Goal: Task Accomplishment & Management: Manage account settings

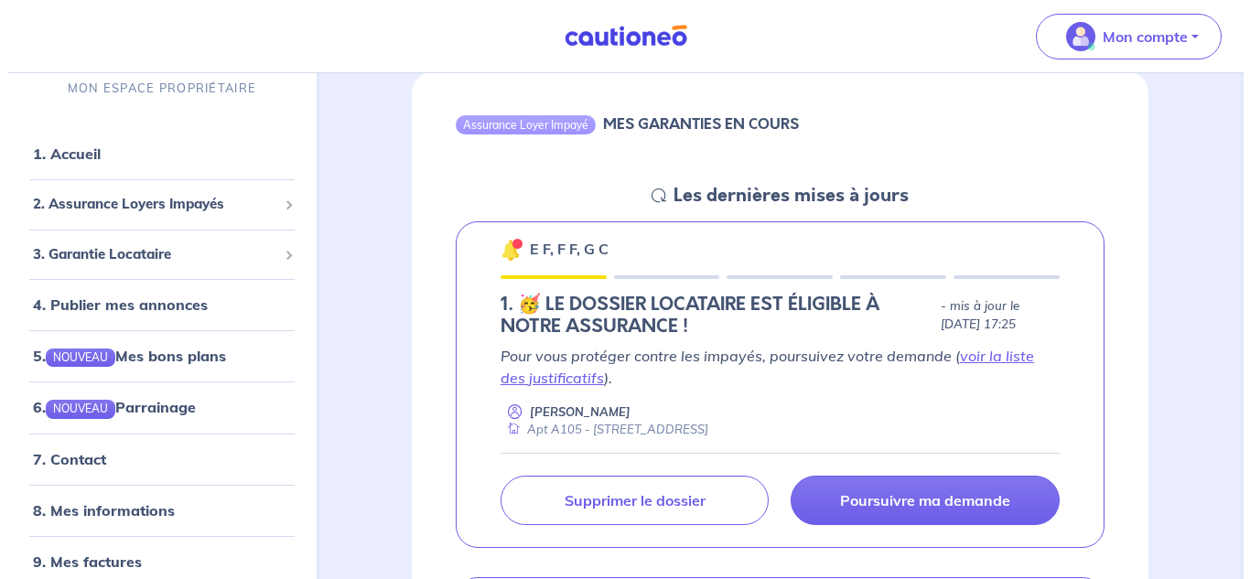
scroll to position [183, 0]
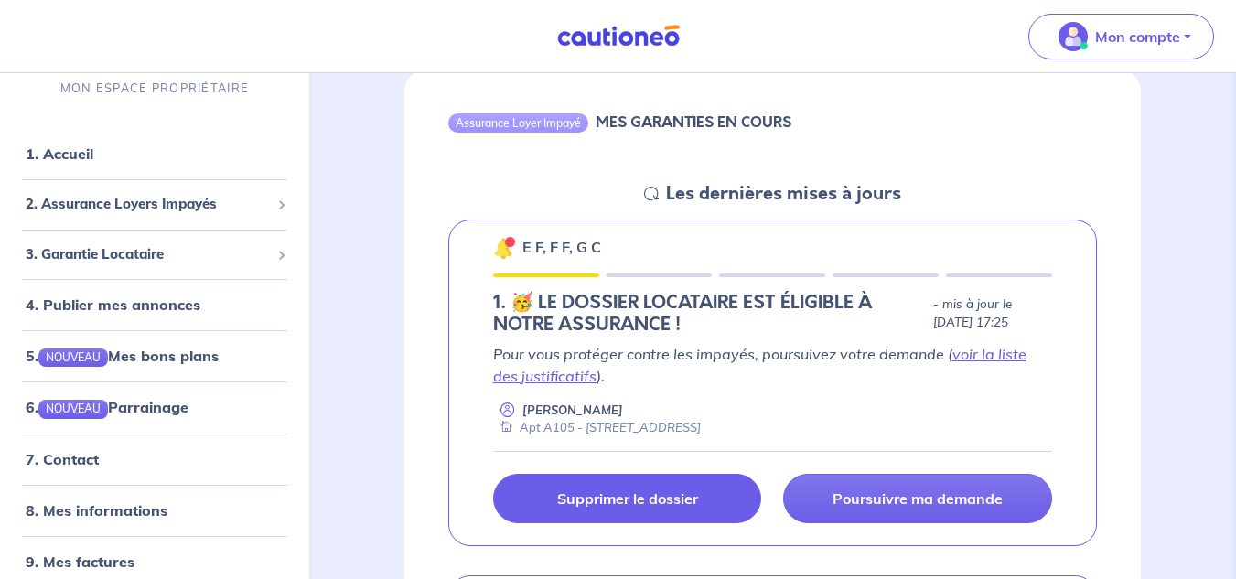
click at [664, 492] on p "Supprimer le dossier" at bounding box center [627, 499] width 141 height 18
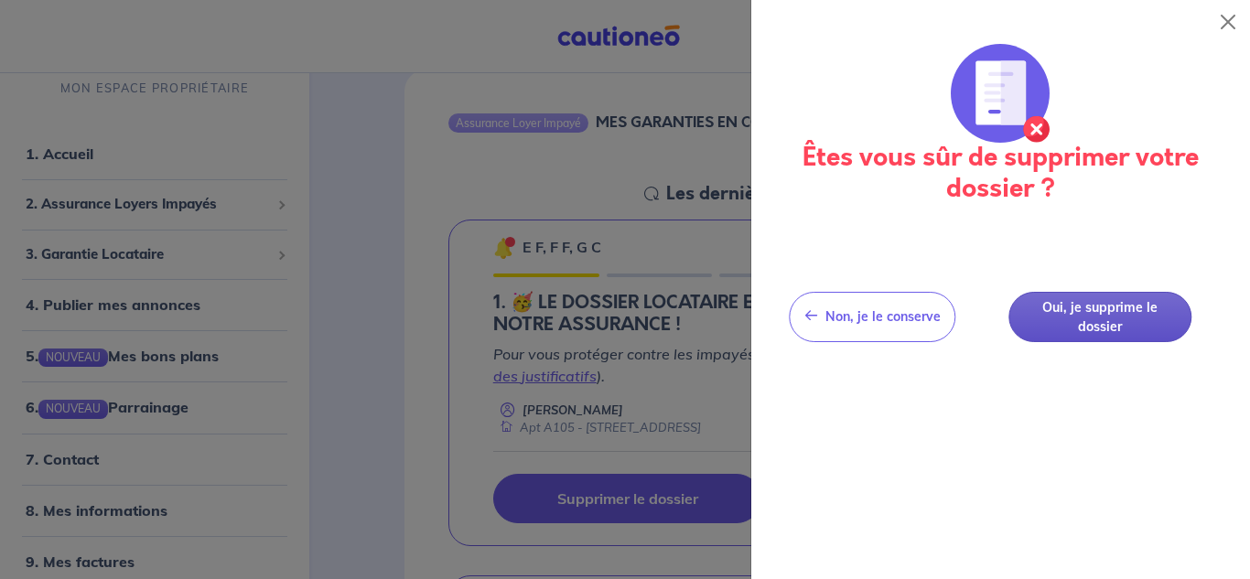
click at [1065, 322] on button "Oui, je supprime le dossier" at bounding box center [1100, 317] width 183 height 50
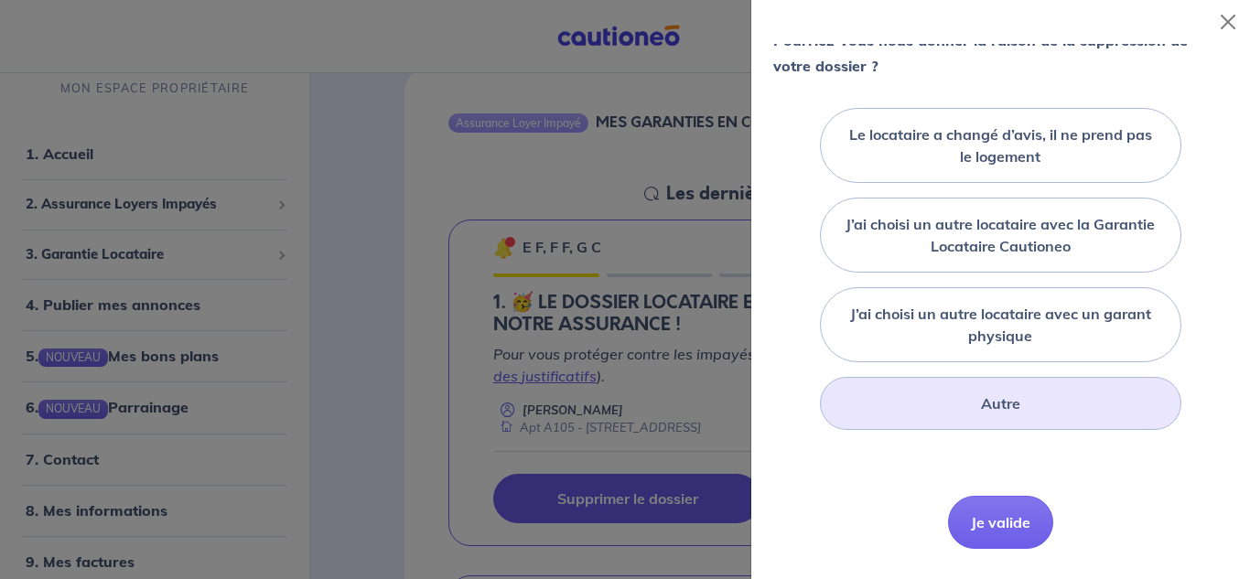
click at [918, 430] on div "Autre" at bounding box center [1000, 403] width 361 height 53
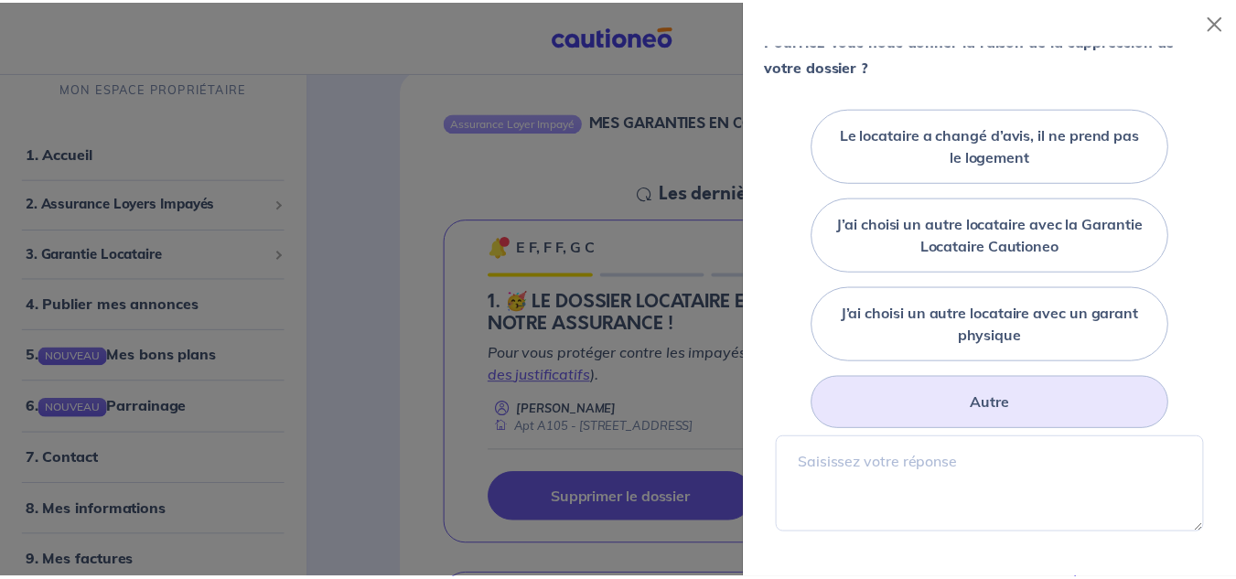
scroll to position [366, 0]
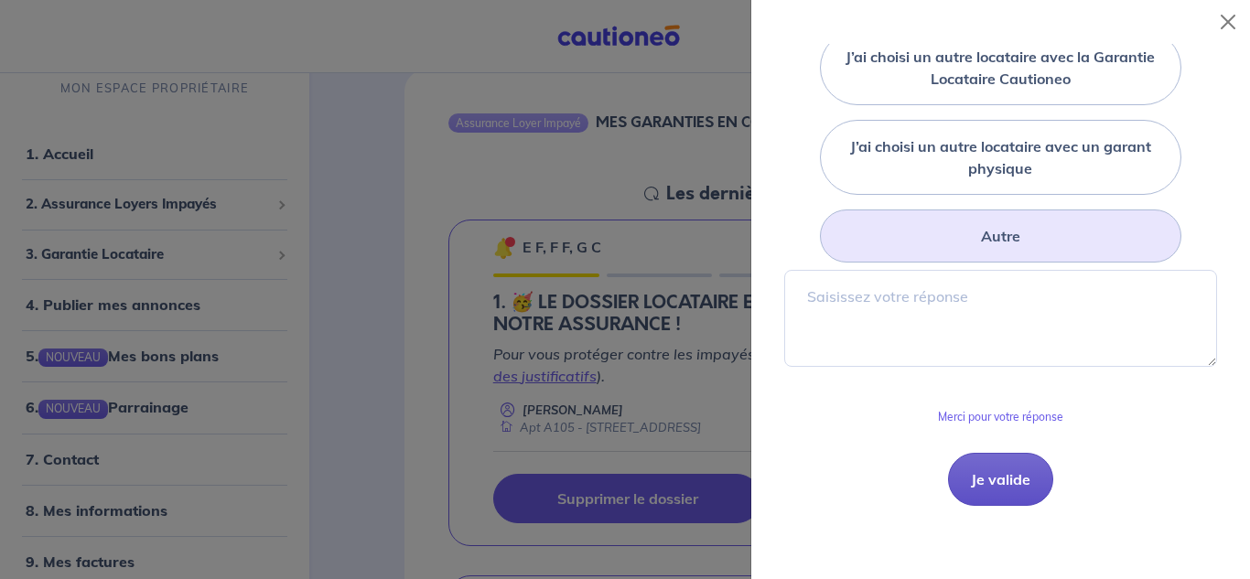
click at [980, 502] on button "Je valide" at bounding box center [1000, 479] width 105 height 53
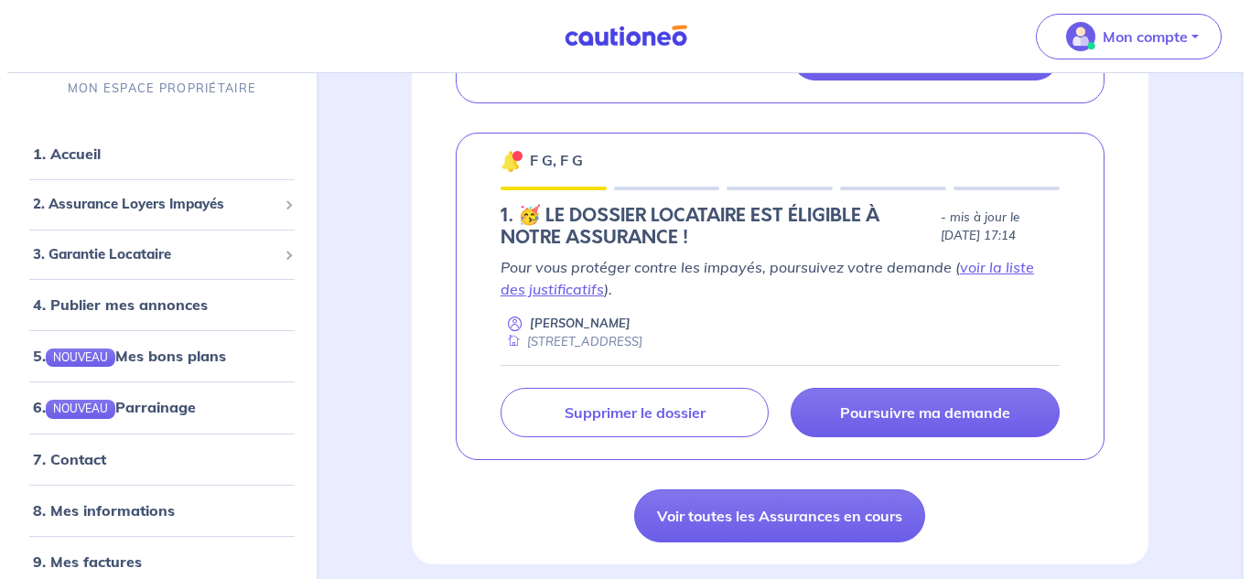
scroll to position [824, 0]
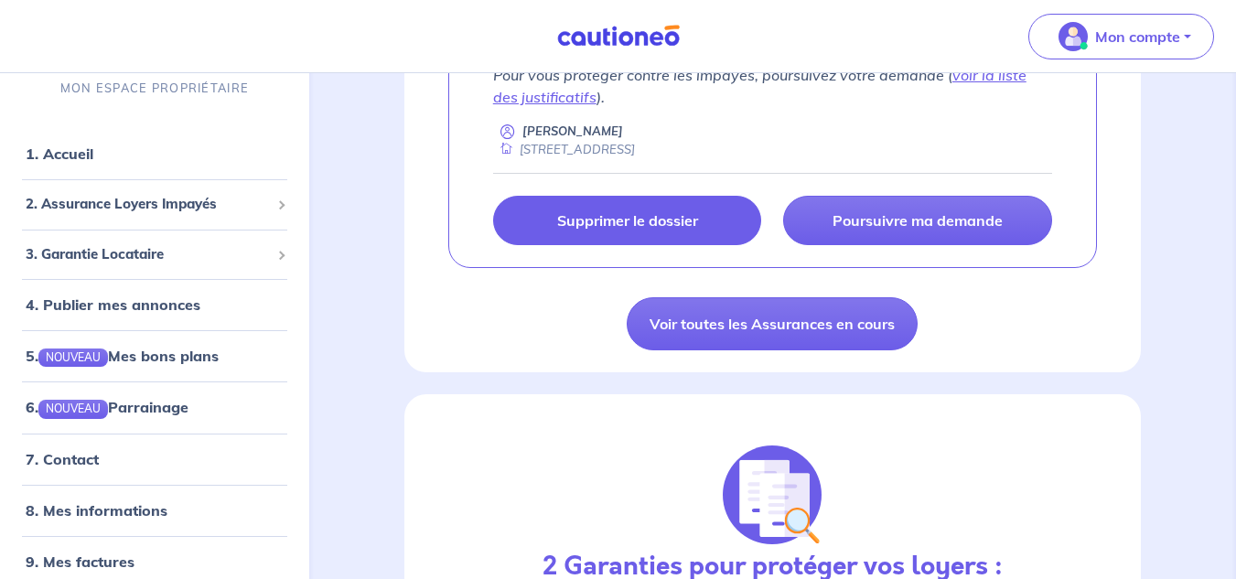
click at [656, 224] on p "Supprimer le dossier" at bounding box center [627, 220] width 141 height 18
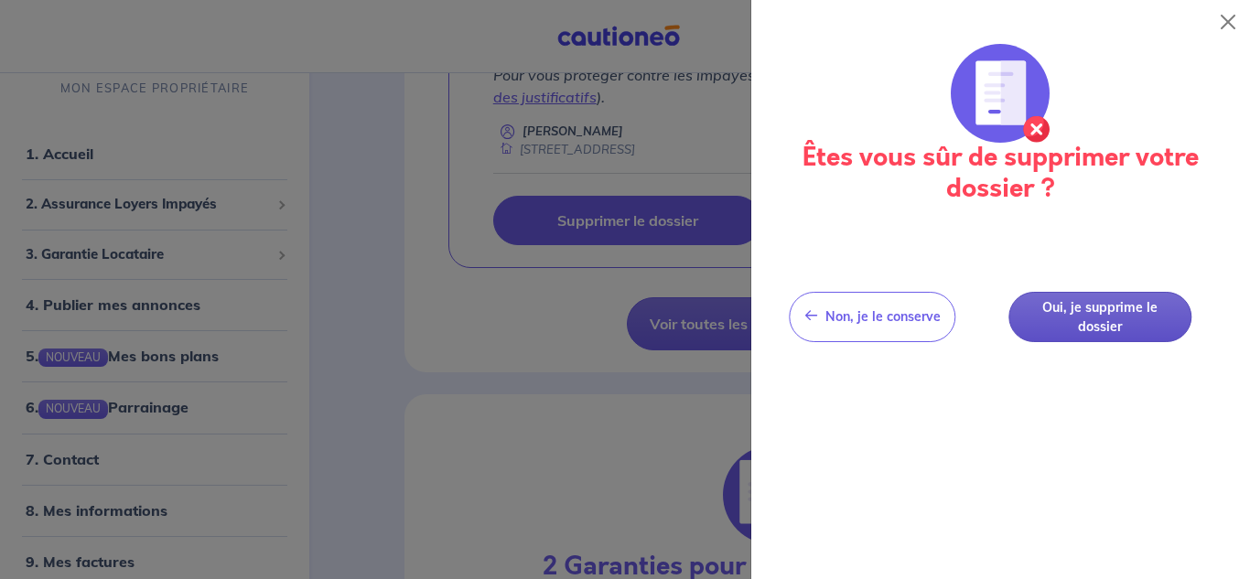
click at [1107, 318] on button "Oui, je supprime le dossier" at bounding box center [1100, 317] width 183 height 50
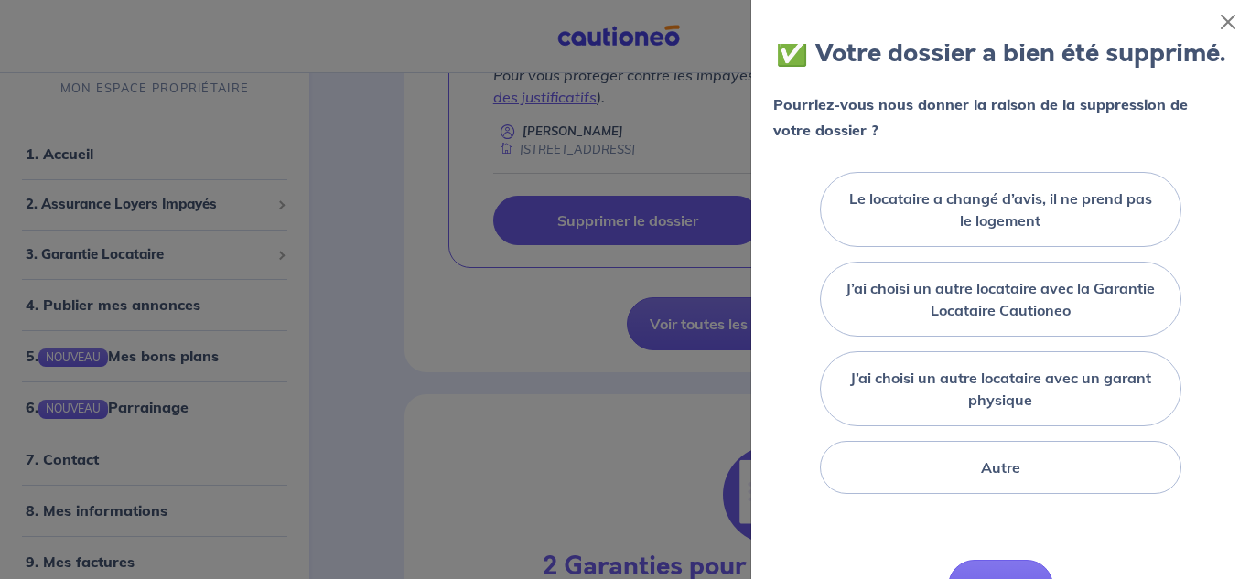
scroll to position [256, 0]
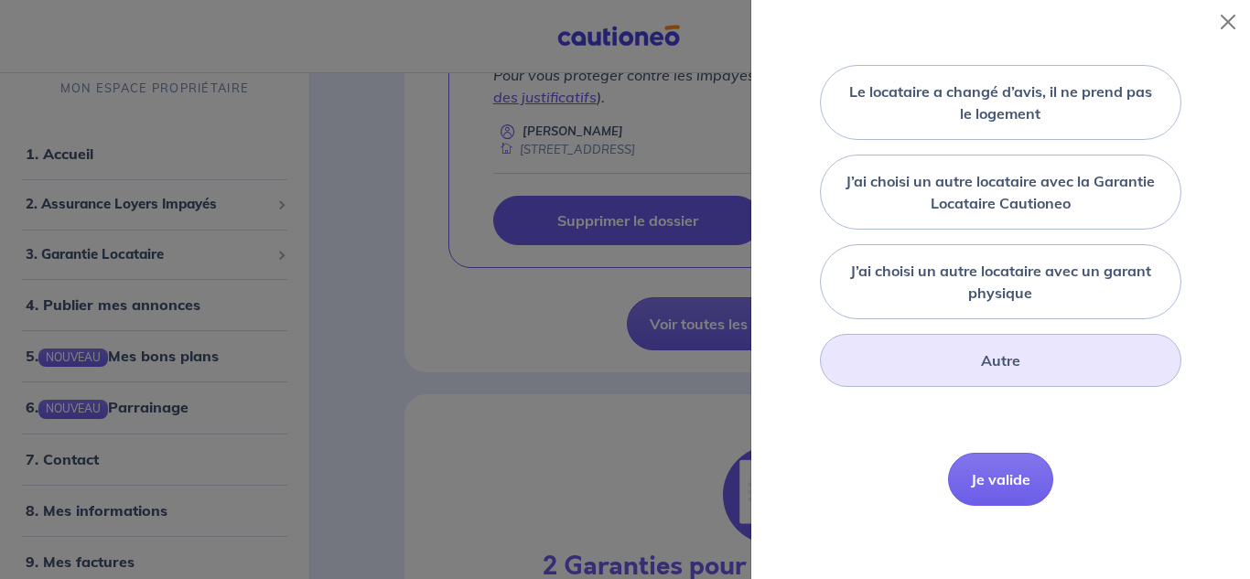
click at [981, 358] on label "Autre" at bounding box center [1000, 361] width 39 height 22
click at [0, 0] on input "Autre" at bounding box center [0, 0] width 0 height 0
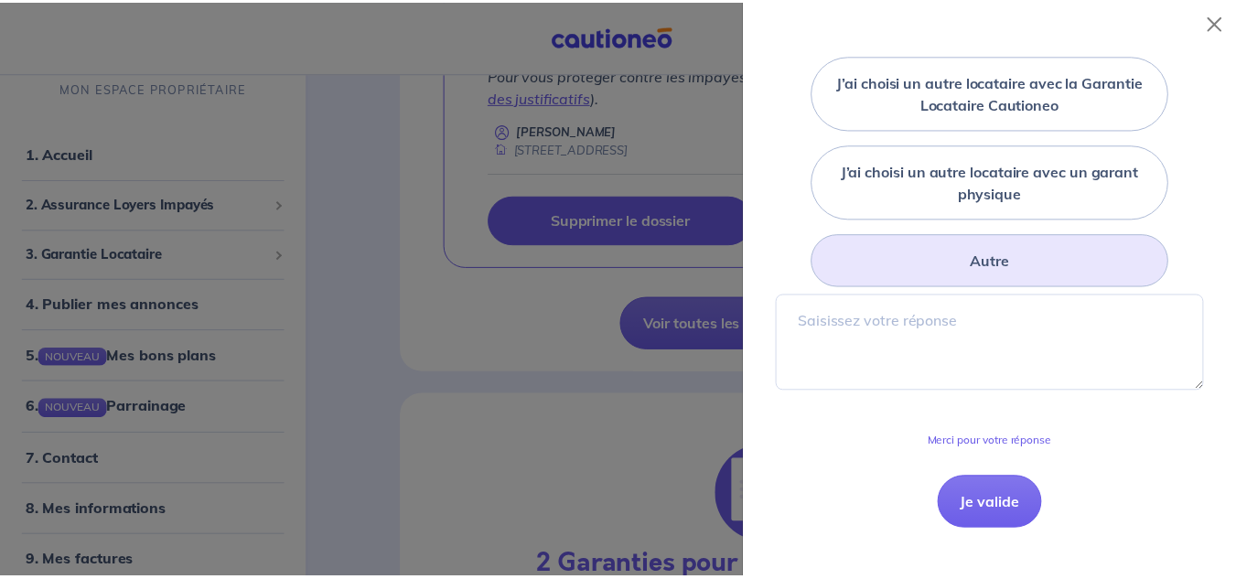
scroll to position [381, 0]
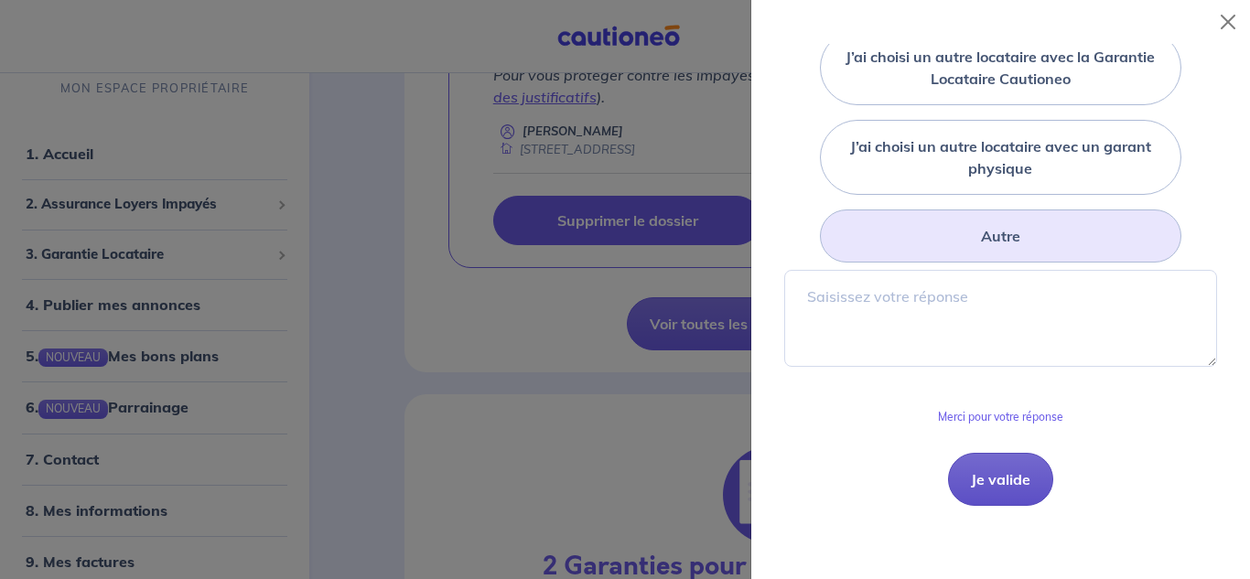
click at [984, 472] on button "Je valide" at bounding box center [1000, 479] width 105 height 53
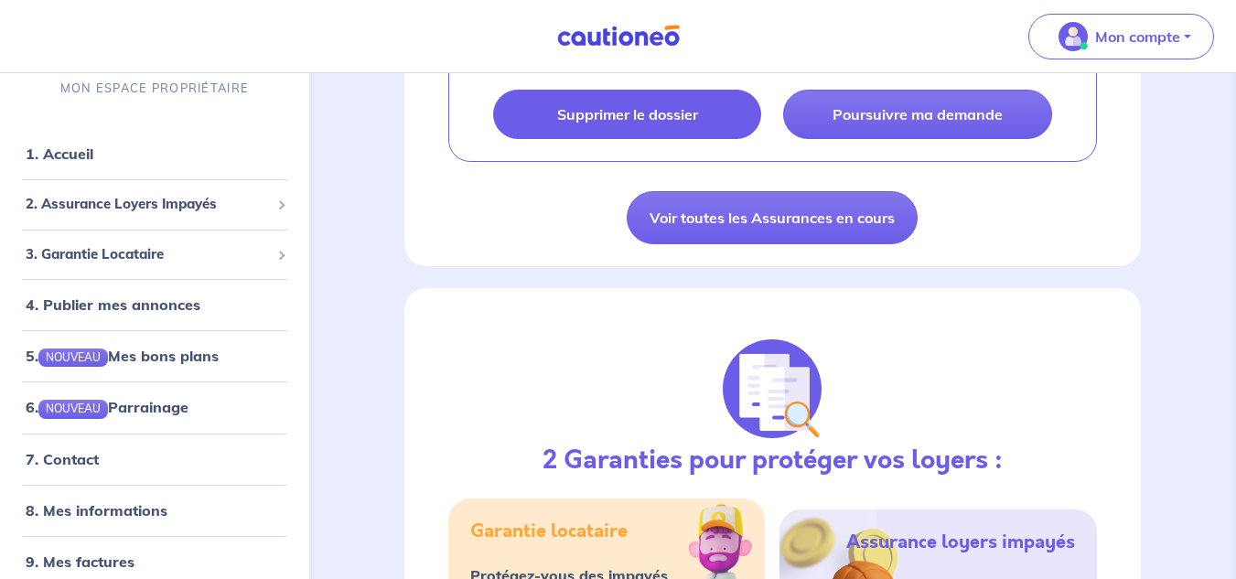
scroll to position [1098, 0]
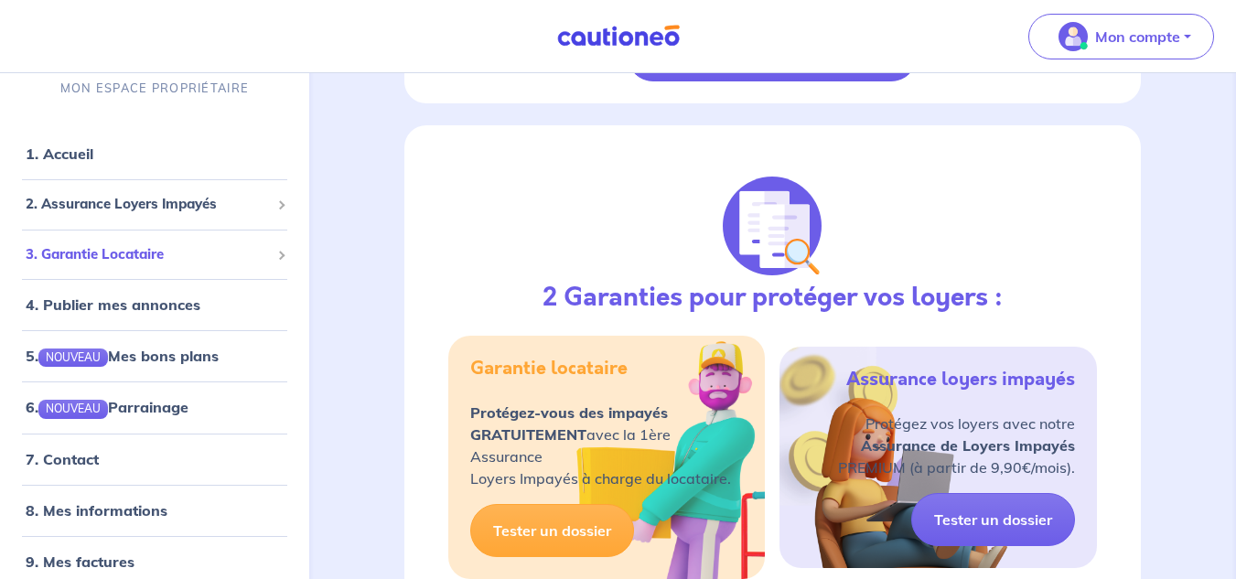
click at [129, 256] on span "3. Garantie Locataire" at bounding box center [148, 254] width 244 height 21
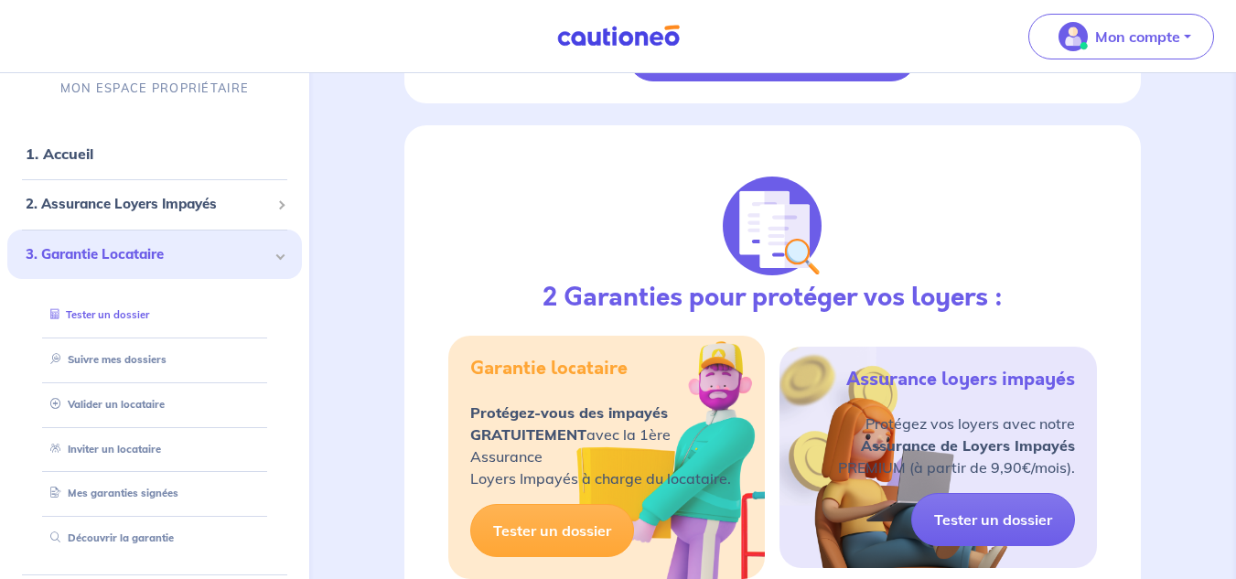
click at [113, 308] on link "Tester un dossier" at bounding box center [96, 314] width 106 height 13
click at [126, 313] on link "Tester un dossier" at bounding box center [96, 314] width 106 height 13
click at [92, 310] on link "Tester un dossier" at bounding box center [96, 314] width 106 height 13
click at [113, 321] on link "Tester un dossier" at bounding box center [96, 314] width 106 height 13
